Goal: Find specific page/section: Find specific page/section

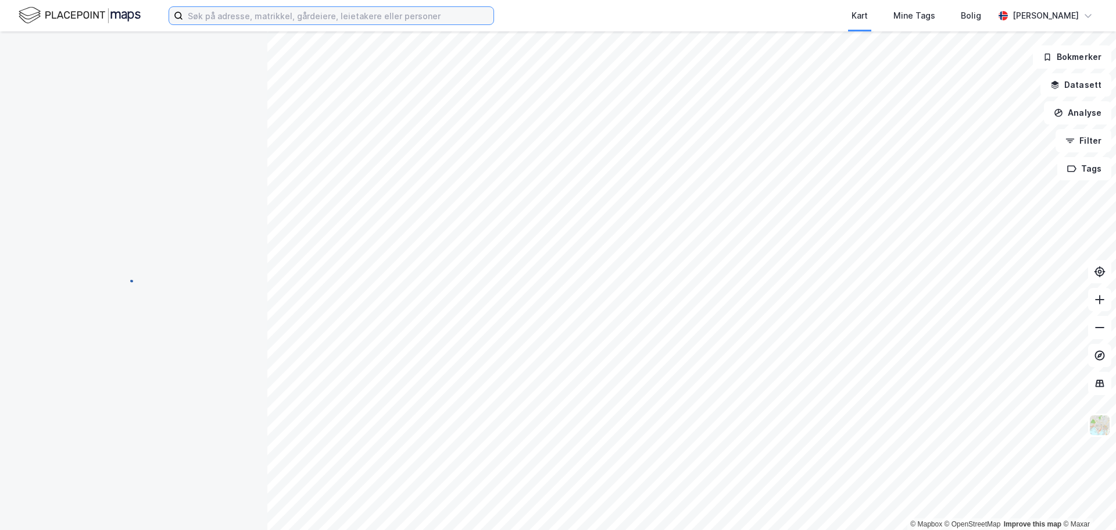
click at [277, 18] on input at bounding box center [338, 15] width 310 height 17
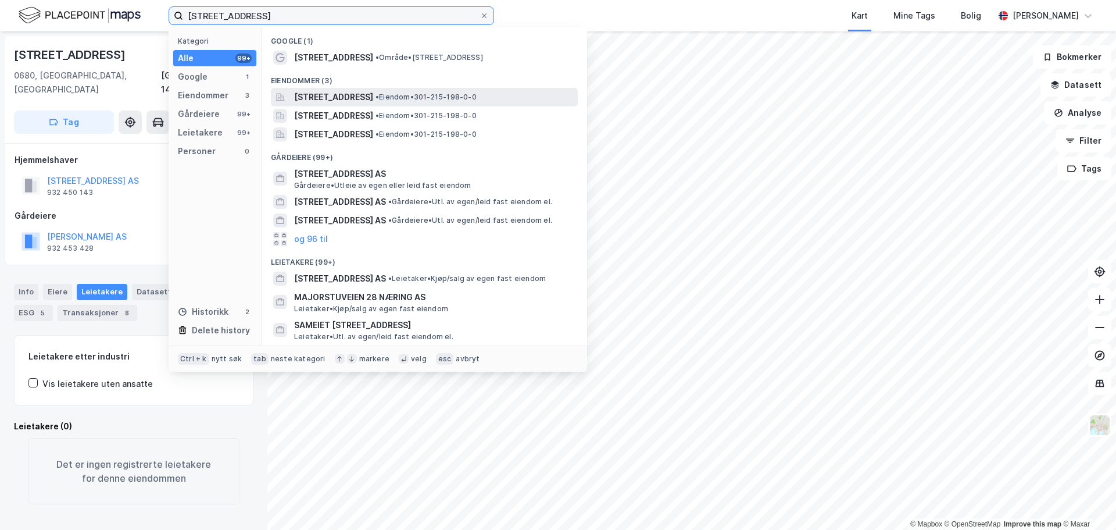
type input "[STREET_ADDRESS]"
click at [373, 92] on span "[STREET_ADDRESS]" at bounding box center [333, 97] width 79 height 14
